Goal: Transaction & Acquisition: Download file/media

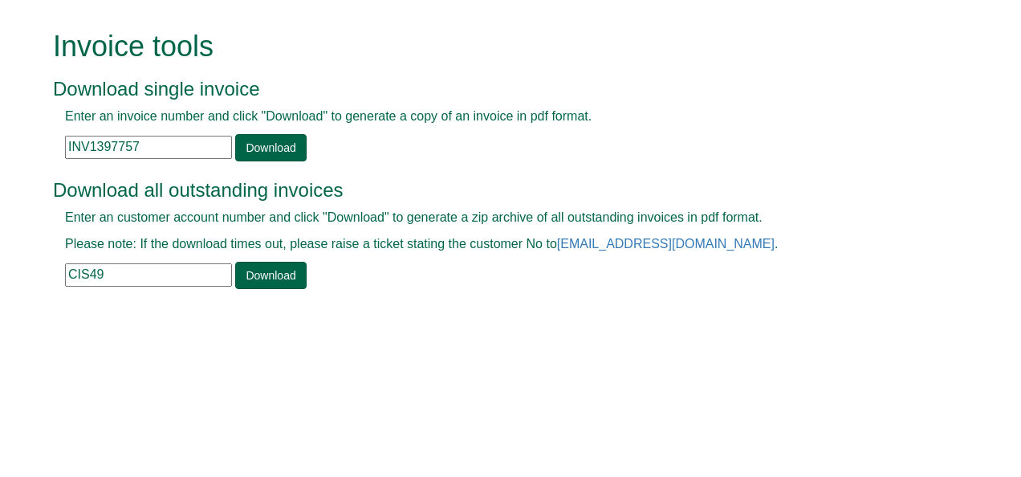
drag, startPoint x: 157, startPoint y: 271, endPoint x: 0, endPoint y: 302, distance: 160.2
click at [0, 302] on html "Invoice tools Download single invoice Enter an invoice number and click "Downlo…" at bounding box center [510, 161] width 1021 height 323
paste input "ZUR01"
type input "ZUR01"
click at [249, 278] on link "Download" at bounding box center [270, 275] width 71 height 27
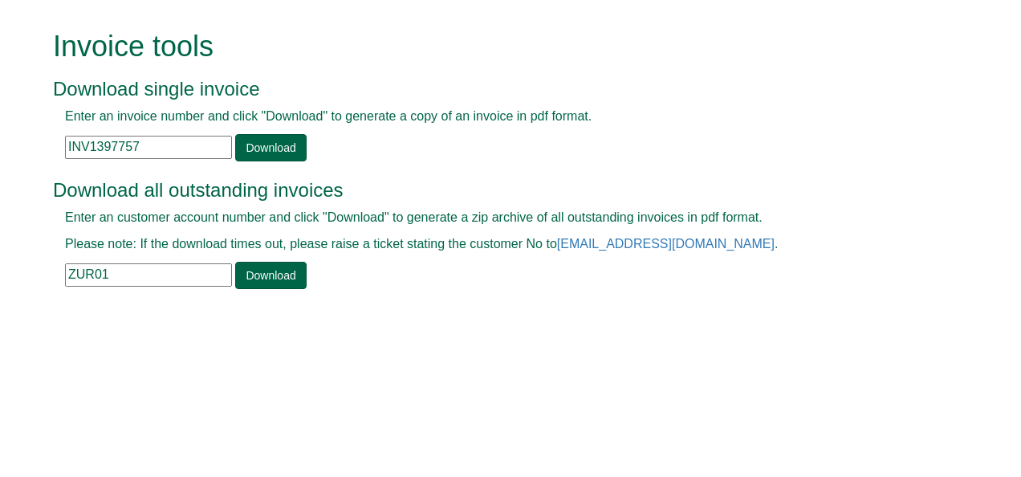
drag, startPoint x: 136, startPoint y: 145, endPoint x: 8, endPoint y: 162, distance: 128.7
click at [8, 162] on form "Invoice tools Download single invoice Enter an invoice number and click "Downlo…" at bounding box center [510, 161] width 1021 height 323
paste input "88681"
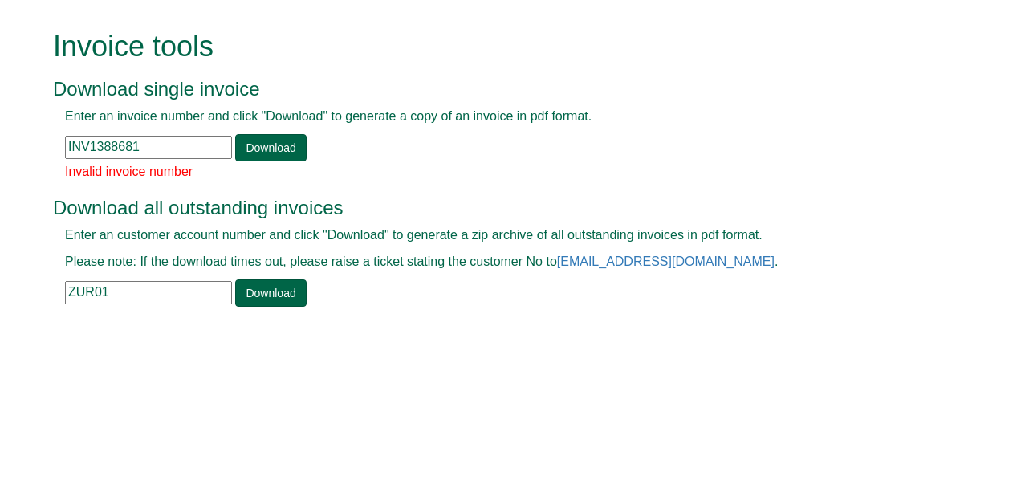
click at [8, 162] on form "Invoice tools Download single invoice Enter an invoice number and click "Downlo…" at bounding box center [510, 170] width 1021 height 340
click at [147, 149] on input "INV1388681" at bounding box center [148, 147] width 167 height 23
type input "INV1388681"
click at [241, 148] on link "Download" at bounding box center [270, 147] width 71 height 27
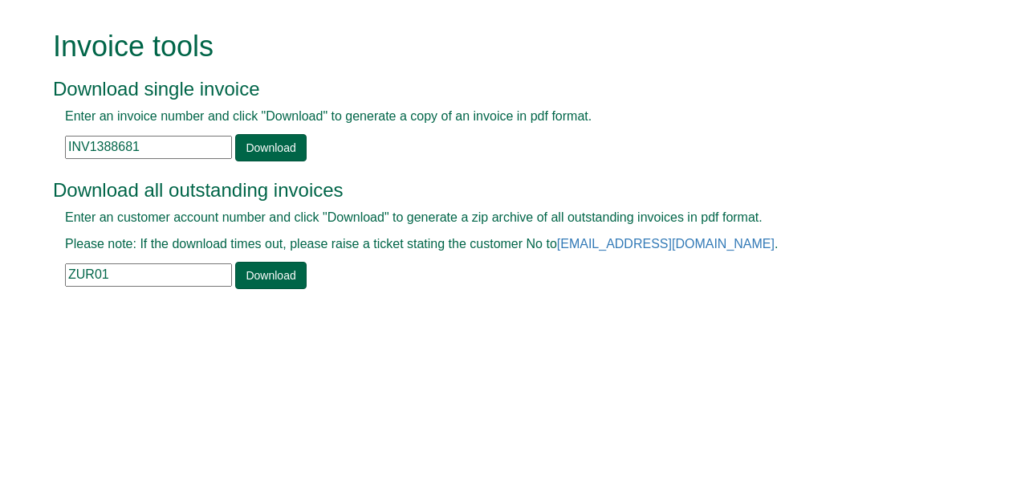
drag, startPoint x: 111, startPoint y: 271, endPoint x: 0, endPoint y: 276, distance: 110.9
click at [0, 276] on html "Invoice tools Download single invoice Enter an invoice number and click "Downlo…" at bounding box center [510, 161] width 1021 height 323
paste input "NOR13"
type input "NOR13"
click at [246, 283] on link "Download" at bounding box center [270, 275] width 71 height 27
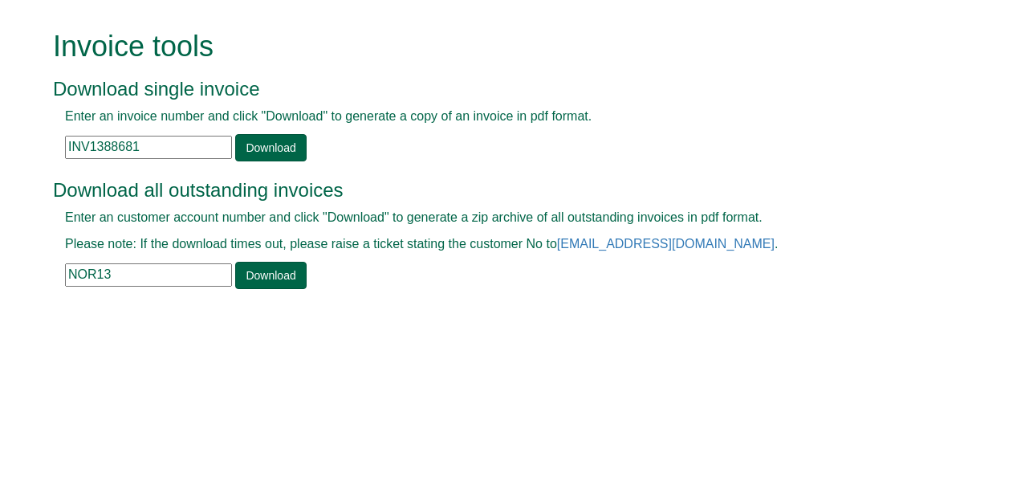
drag, startPoint x: 111, startPoint y: 138, endPoint x: 15, endPoint y: 120, distance: 97.1
click at [15, 120] on form "Invoice tools Download single invoice Enter an invoice number and click "Downlo…" at bounding box center [510, 161] width 1021 height 323
paste input "PNO0"
type input "PNO01"
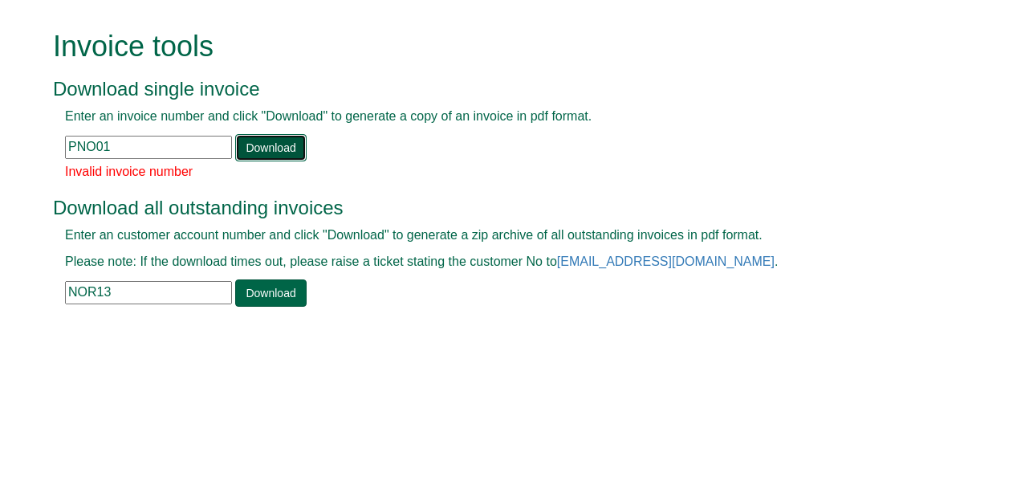
click at [274, 143] on link "Download" at bounding box center [270, 147] width 71 height 27
click at [83, 144] on input "PNO01" at bounding box center [148, 147] width 167 height 23
drag, startPoint x: 132, startPoint y: 293, endPoint x: -3, endPoint y: 315, distance: 137.4
click at [0, 315] on html "Invoice tools Download single invoice Enter an invoice number and click "Downlo…" at bounding box center [510, 170] width 1021 height 340
paste input "PNO01"
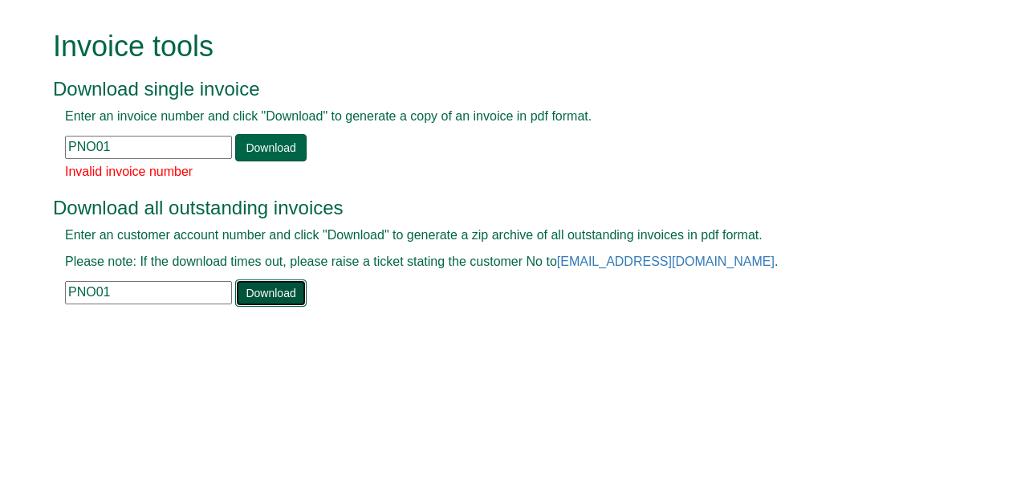
click at [267, 289] on link "Download" at bounding box center [270, 292] width 71 height 27
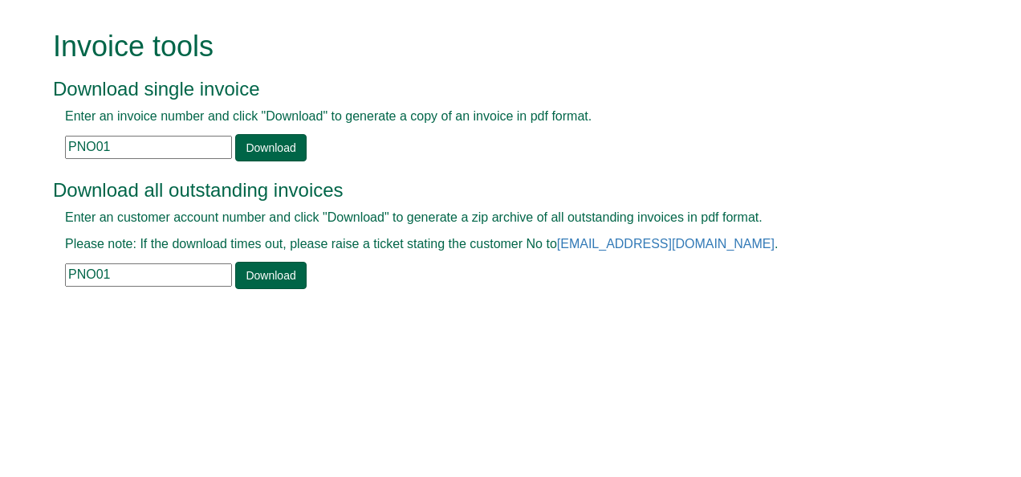
drag, startPoint x: 119, startPoint y: 276, endPoint x: -3, endPoint y: 299, distance: 124.0
click at [0, 299] on html "Invoice tools Download single invoice Enter an invoice number and click "Downlo…" at bounding box center [510, 161] width 1021 height 323
paste input "RI008"
type input "PRI008"
click at [262, 274] on link "Download" at bounding box center [270, 275] width 71 height 27
